Goal: Task Accomplishment & Management: Complete application form

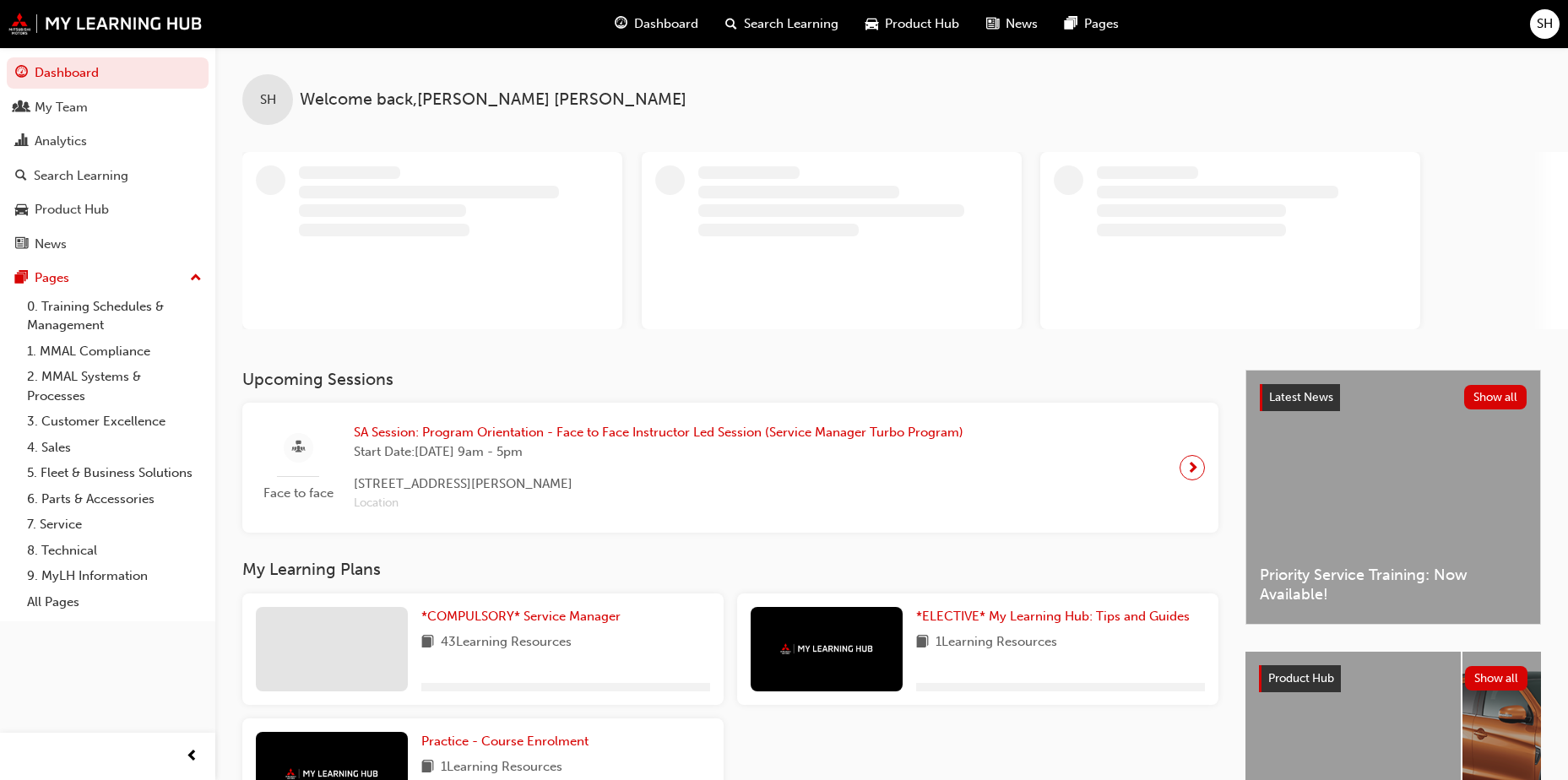
click at [1539, 28] on span "SH" at bounding box center [1545, 24] width 16 height 19
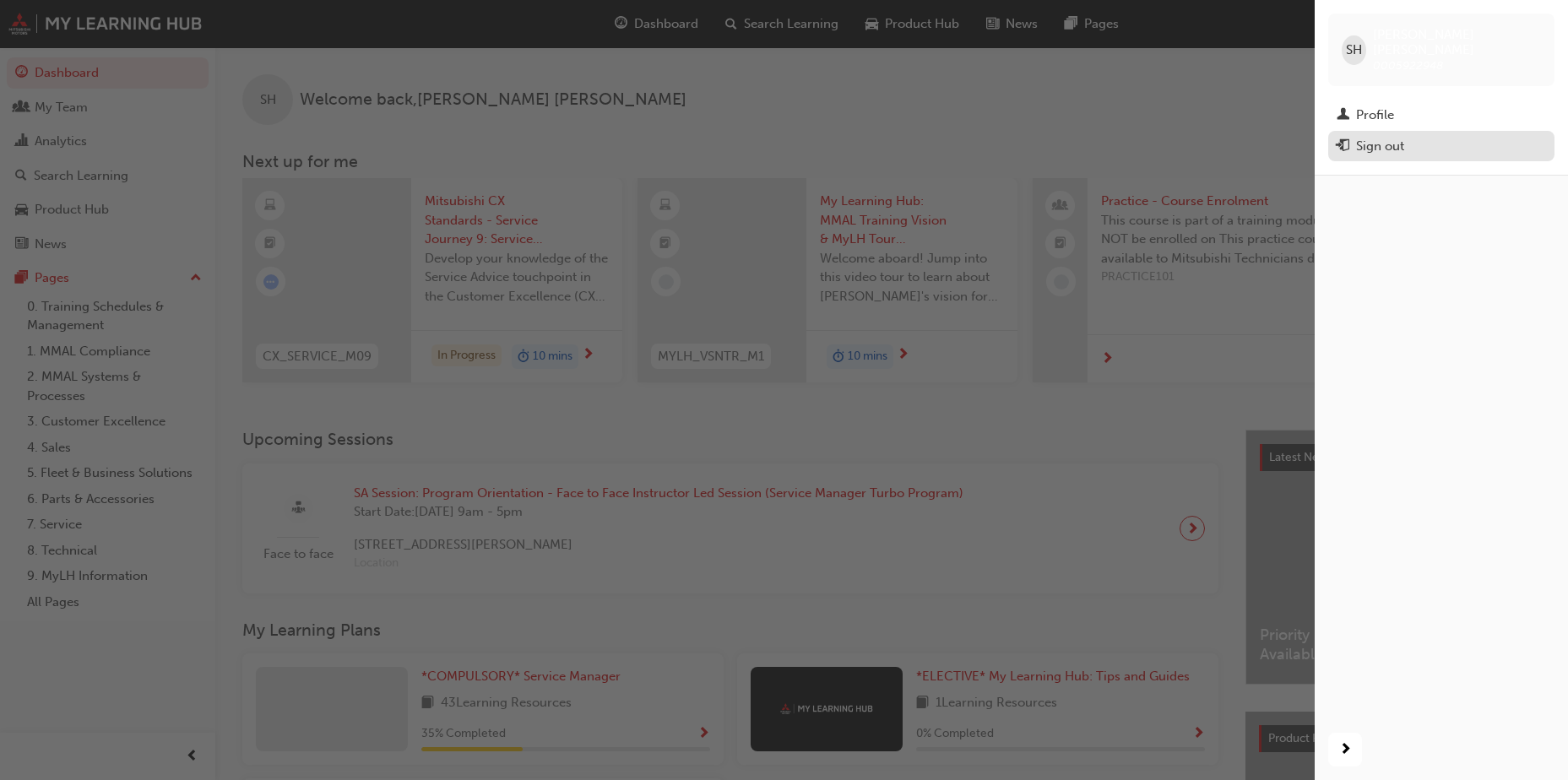
click at [1504, 136] on div "Sign out" at bounding box center [1441, 146] width 210 height 21
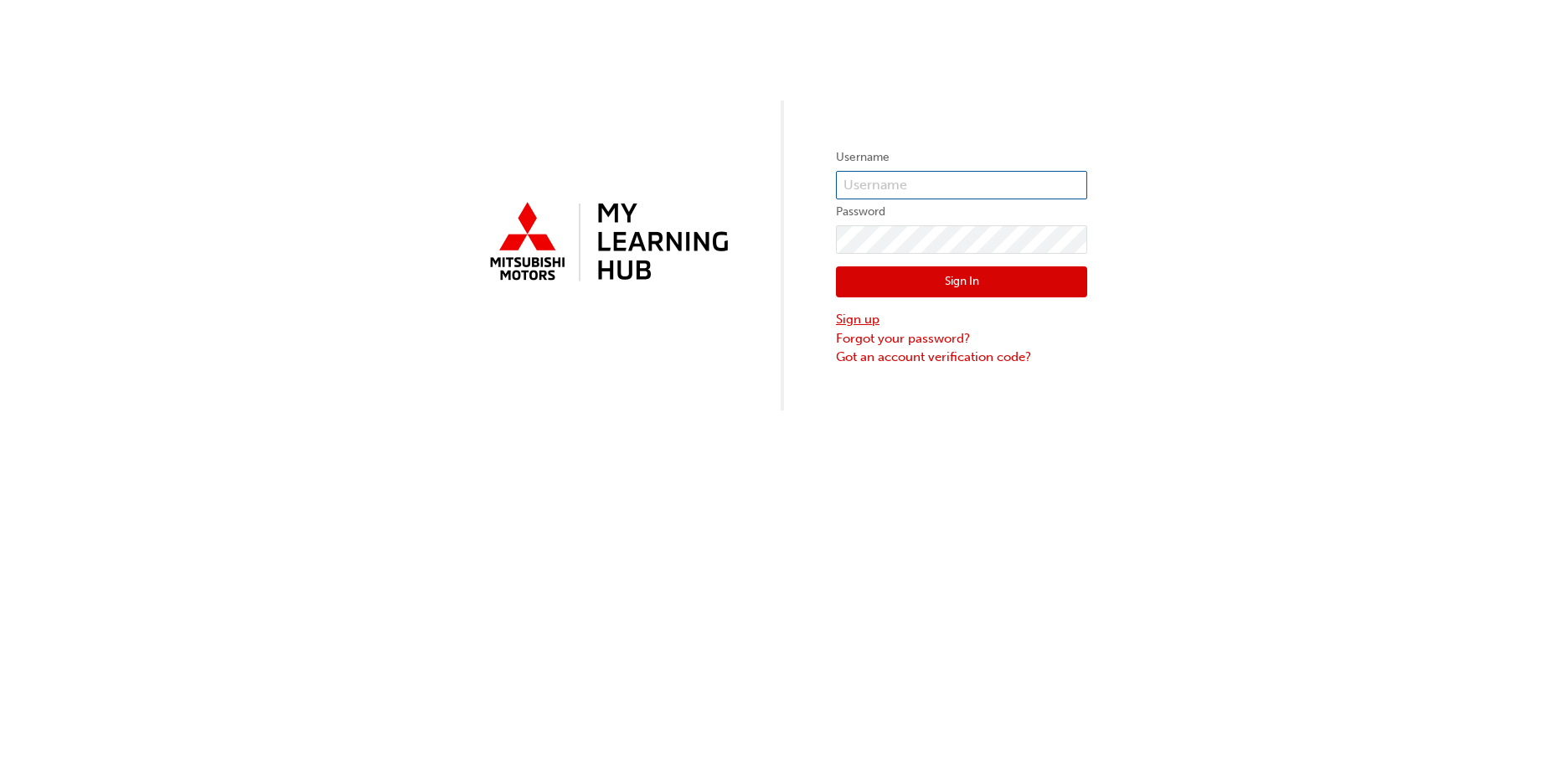
type input "0005922948"
click at [876, 317] on link "Sign up" at bounding box center [962, 319] width 251 height 19
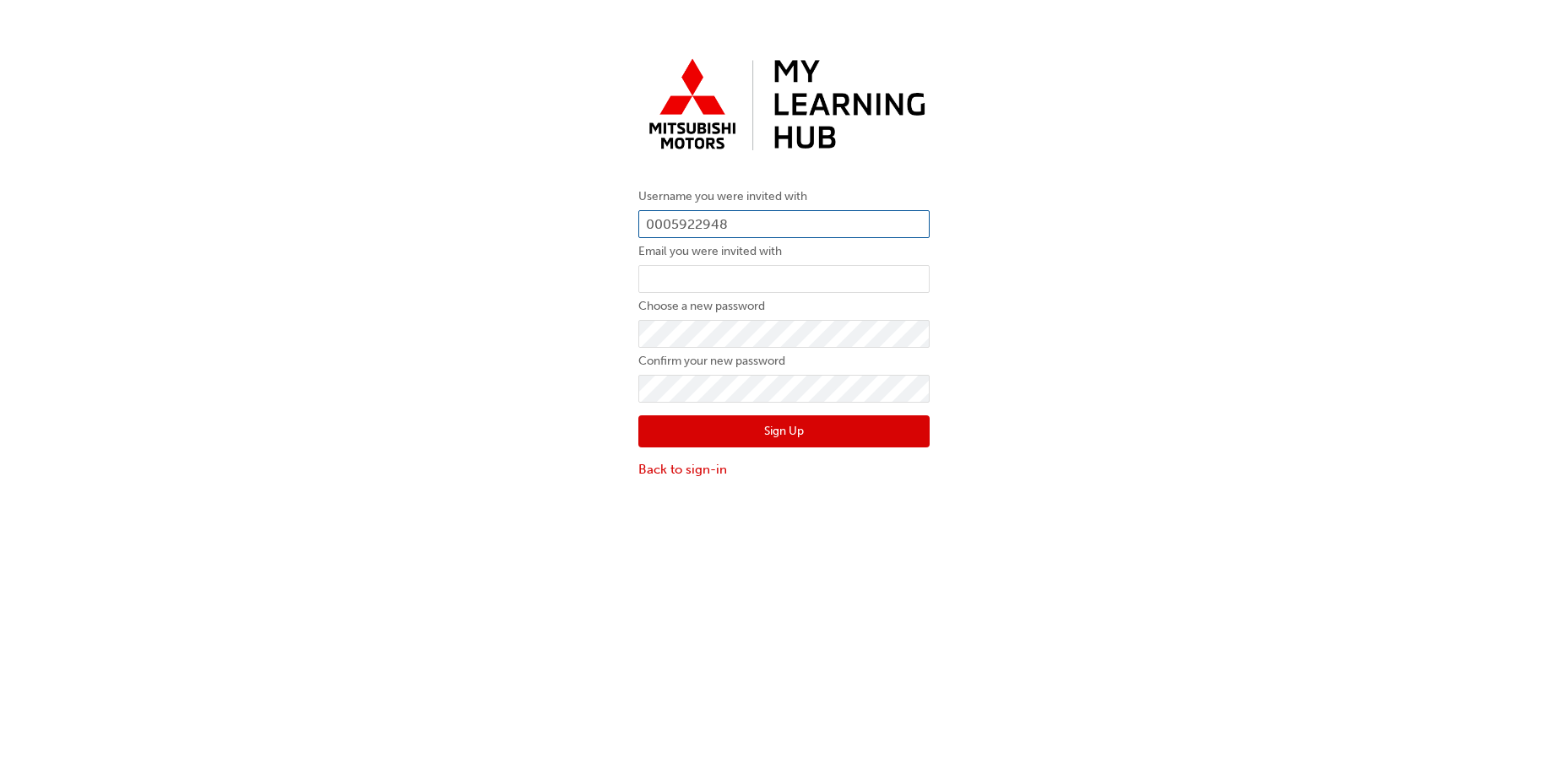
click at [758, 225] on input "0005922948" at bounding box center [784, 225] width 292 height 29
drag, startPoint x: 758, startPoint y: 225, endPoint x: 672, endPoint y: 227, distance: 86.0
click at [672, 227] on input "0005922948" at bounding box center [784, 225] width 292 height 29
type input "0005984528"
click at [733, 272] on input "email" at bounding box center [784, 280] width 292 height 29
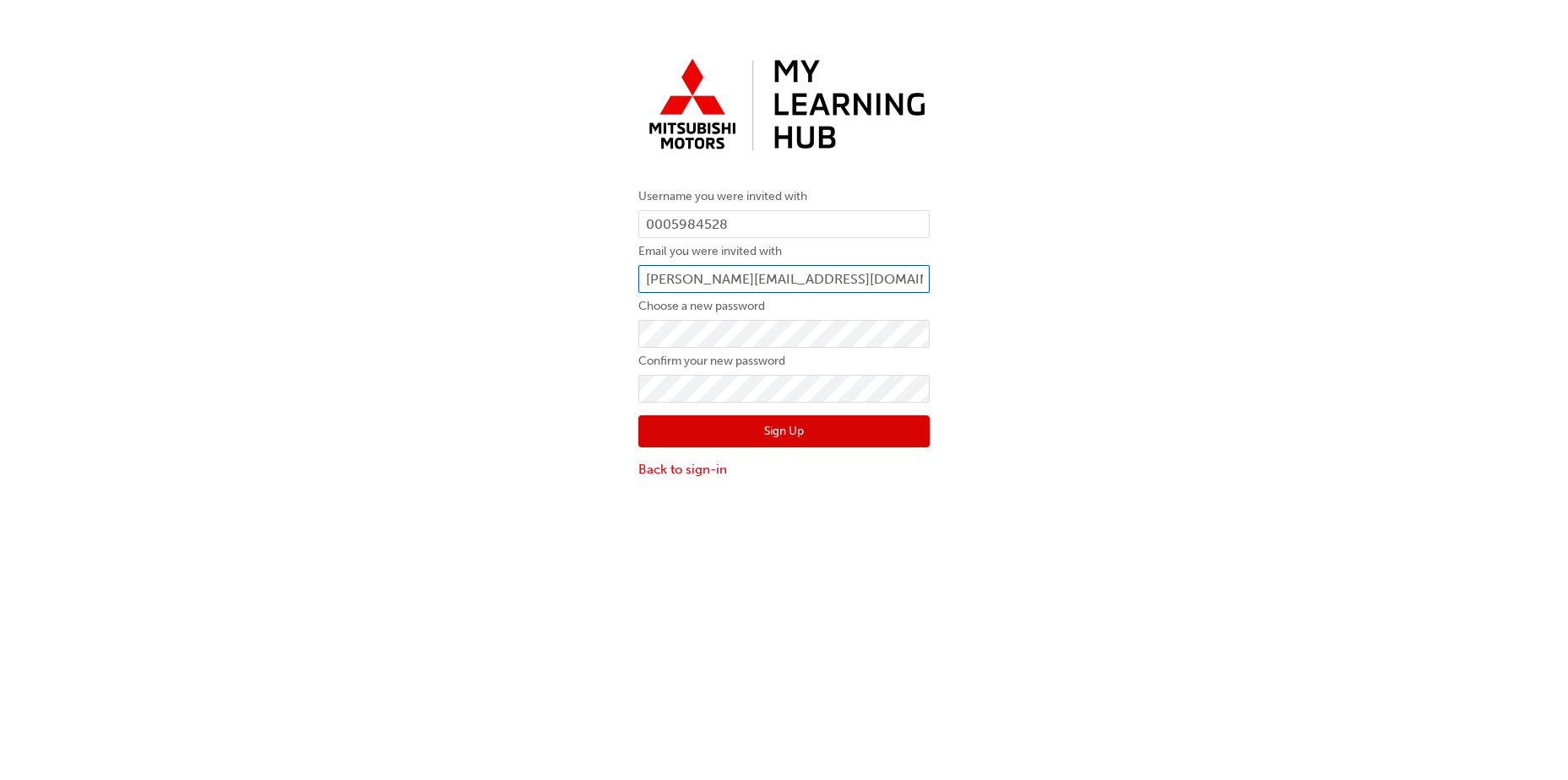
type input "william@southeastmotorco.com.au"
click at [564, 410] on div "Username you were invited with 0005984528 Email you were invited with william@s…" at bounding box center [784, 265] width 1568 height 454
click at [751, 428] on button "Sign Up" at bounding box center [784, 431] width 292 height 32
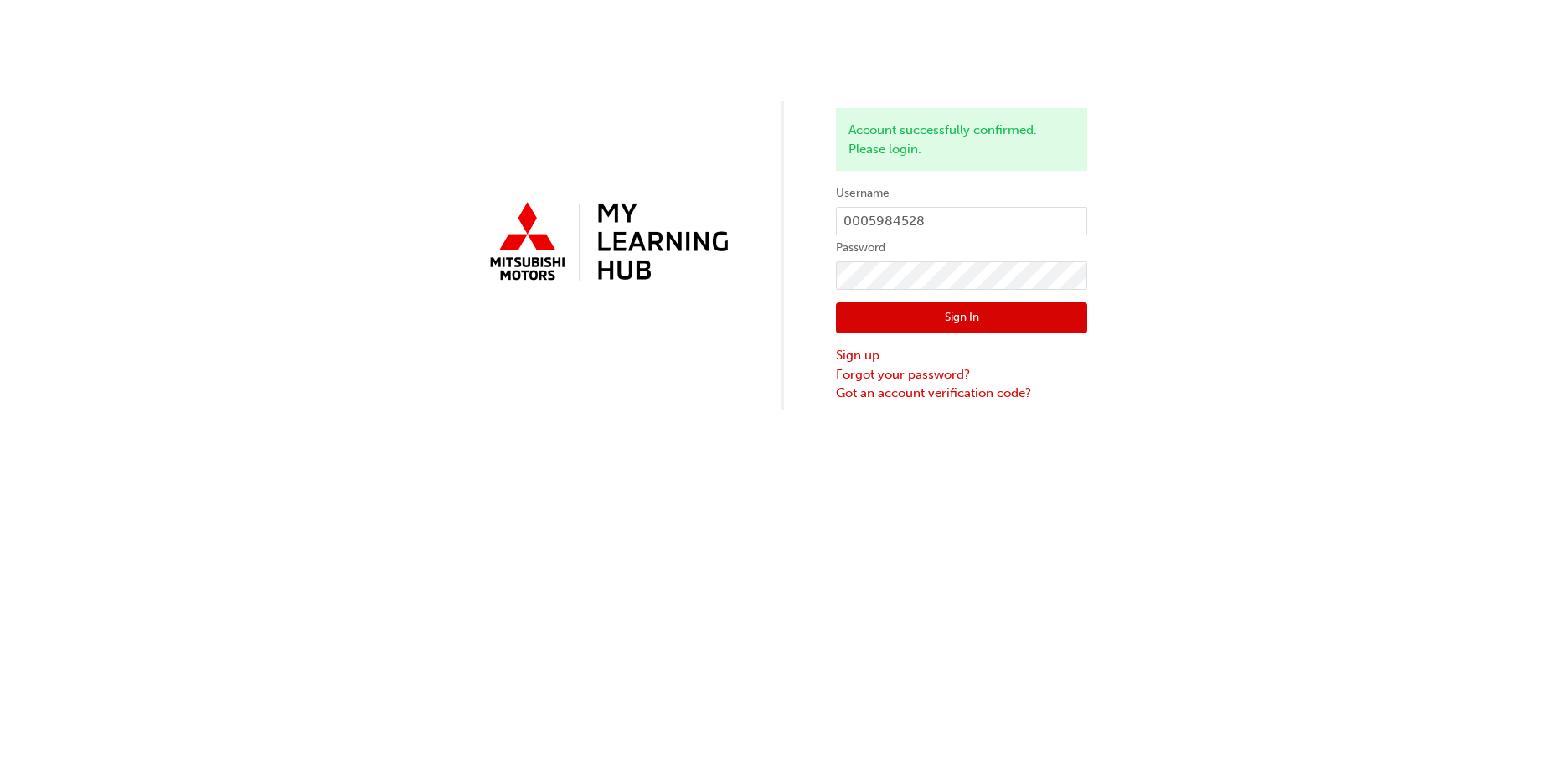
click at [866, 316] on button "Sign In" at bounding box center [962, 318] width 251 height 32
